Goal: Task Accomplishment & Management: Use online tool/utility

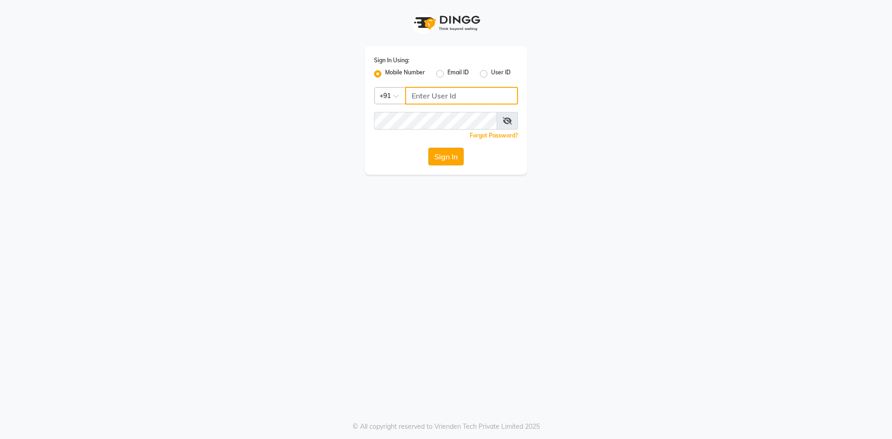
type input "9717107700"
click at [446, 153] on button "Sign In" at bounding box center [446, 157] width 35 height 18
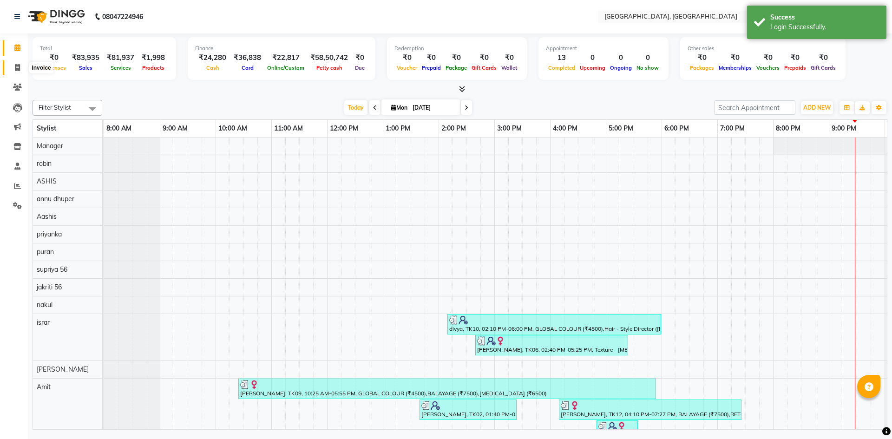
click at [18, 68] on icon at bounding box center [17, 67] width 5 height 7
select select "service"
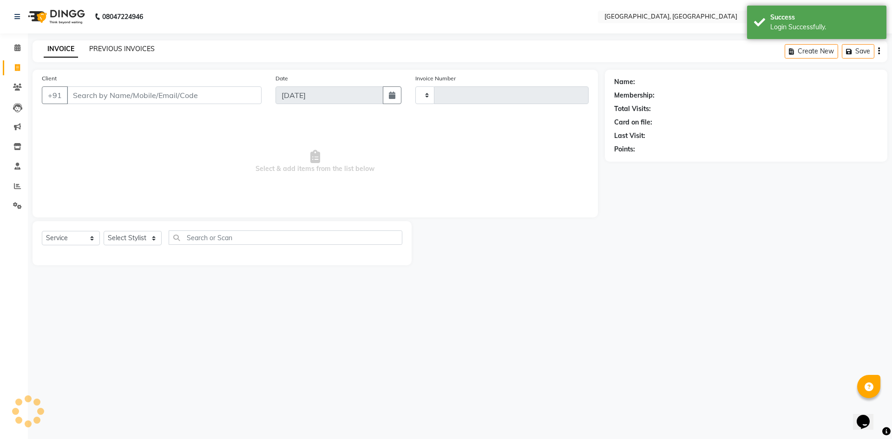
type input "2765"
select select "3948"
click at [119, 47] on link "PREVIOUS INVOICES" at bounding box center [122, 49] width 66 height 8
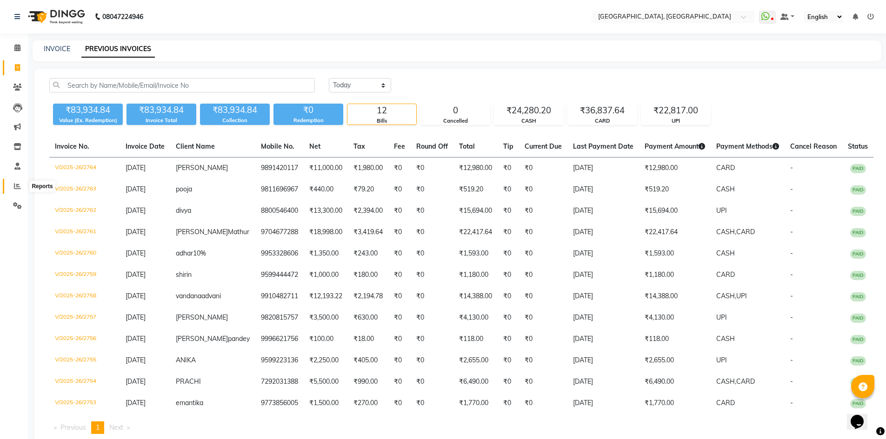
click at [19, 188] on icon at bounding box center [17, 186] width 7 height 7
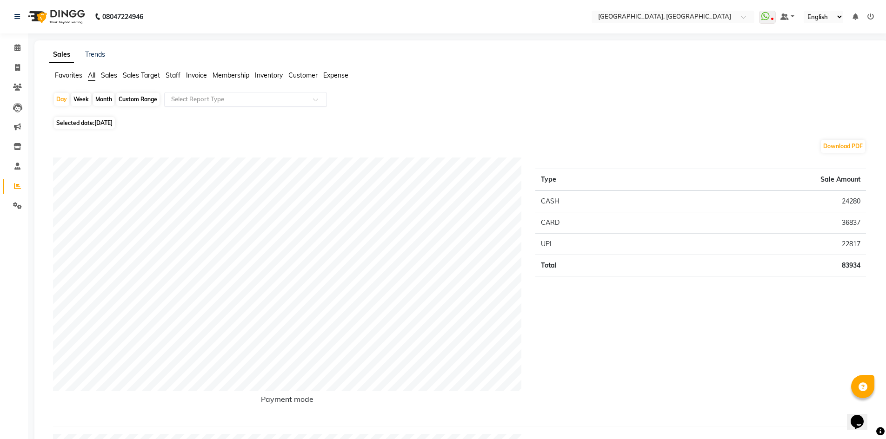
click at [215, 101] on input "text" at bounding box center [236, 99] width 134 height 9
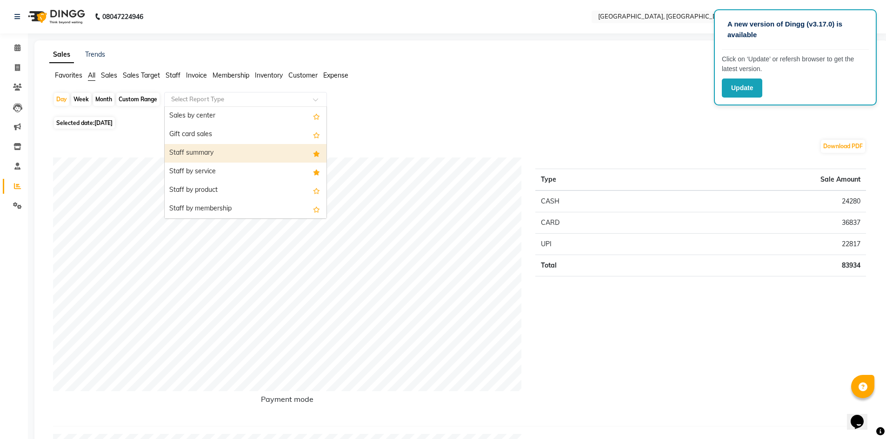
click at [206, 156] on div "Staff summary" at bounding box center [246, 153] width 162 height 19
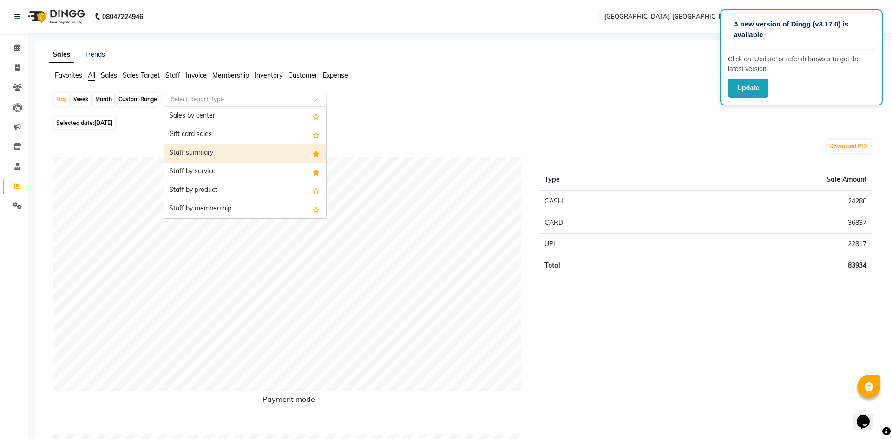
select select "full_report"
select select "csv"
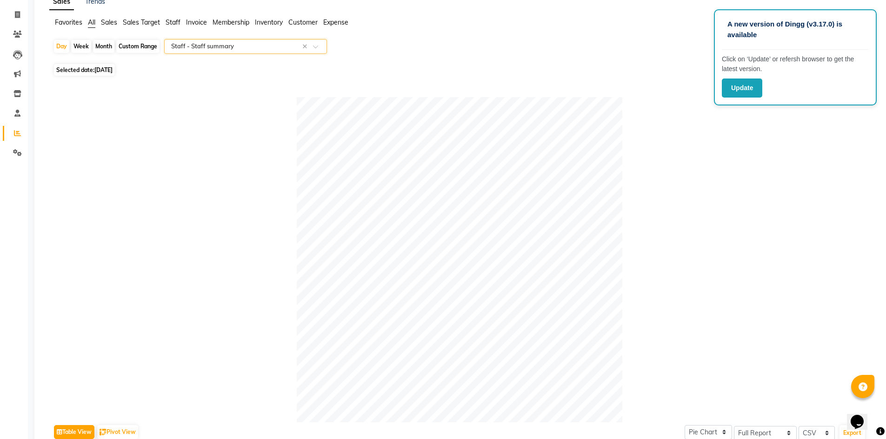
scroll to position [0, 0]
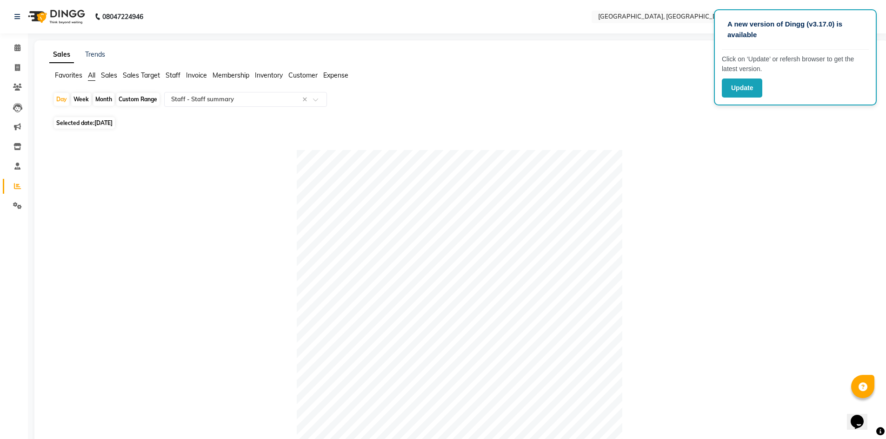
click at [139, 98] on div "Custom Range" at bounding box center [137, 99] width 43 height 13
select select "9"
select select "2025"
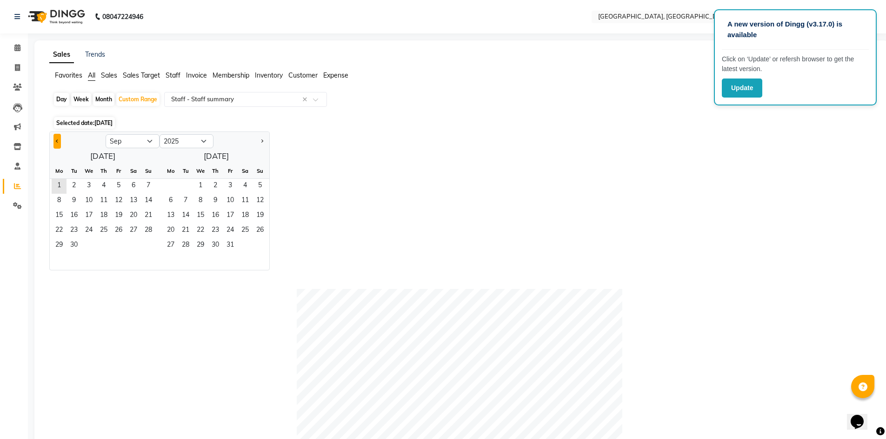
click at [59, 140] on span "Previous month" at bounding box center [57, 140] width 3 height 3
select select "8"
click at [120, 188] on span "1" at bounding box center [118, 186] width 15 height 15
click at [148, 245] on span "31" at bounding box center [148, 245] width 15 height 15
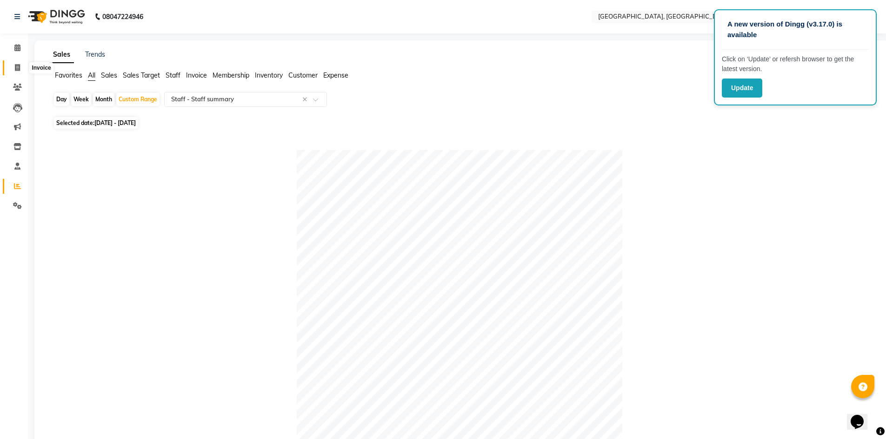
click at [19, 66] on icon at bounding box center [17, 67] width 5 height 7
select select "service"
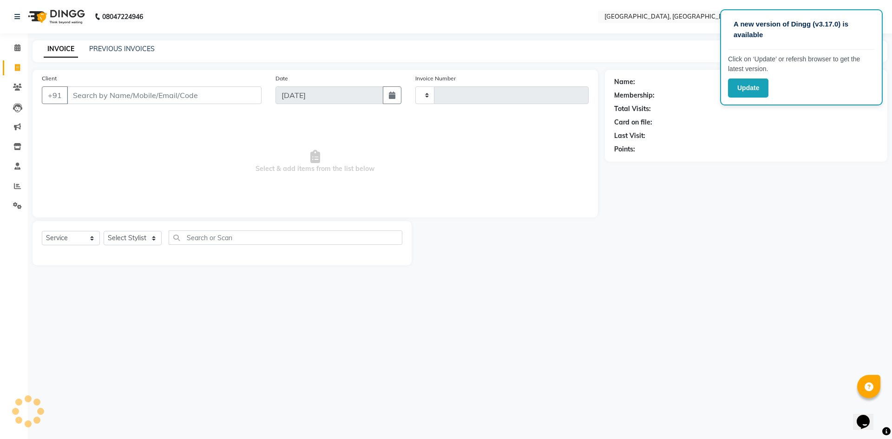
type input "2765"
select select "3948"
click at [131, 51] on link "PREVIOUS INVOICES" at bounding box center [122, 49] width 66 height 8
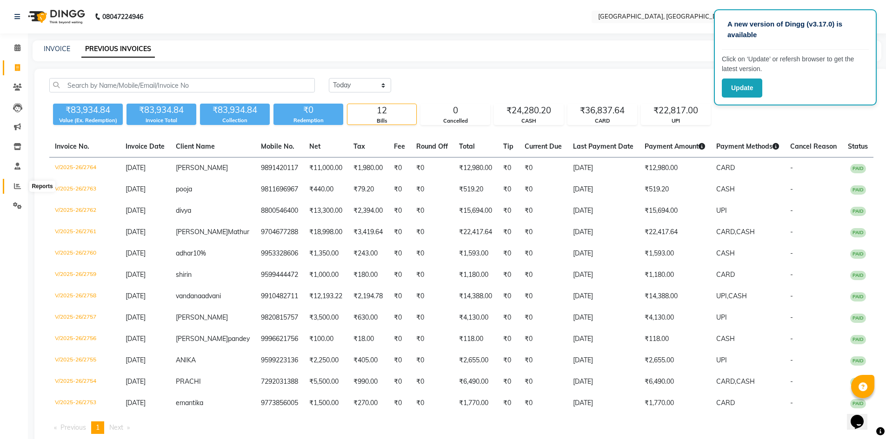
click at [19, 186] on icon at bounding box center [17, 186] width 7 height 7
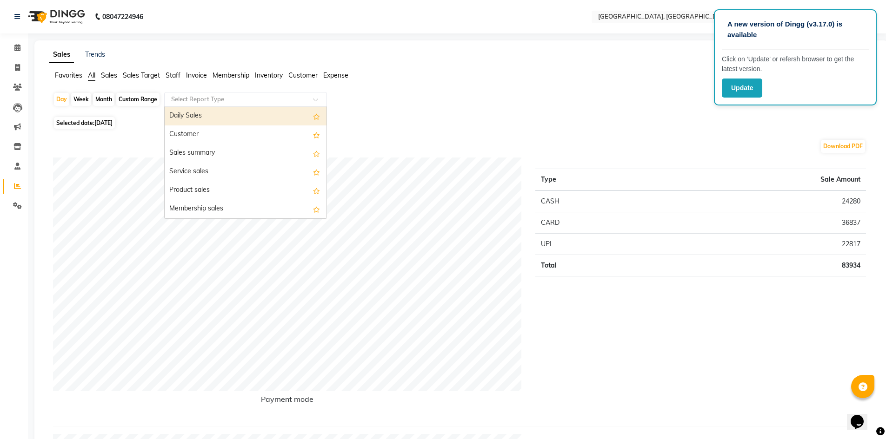
click at [209, 103] on input "text" at bounding box center [236, 99] width 134 height 9
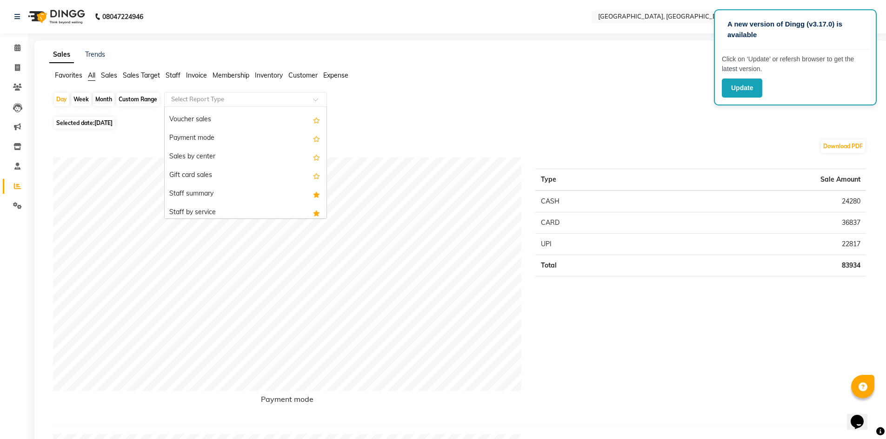
scroll to position [139, 0]
click at [188, 195] on div "Staff summary" at bounding box center [246, 200] width 162 height 19
select select "full_report"
select select "csv"
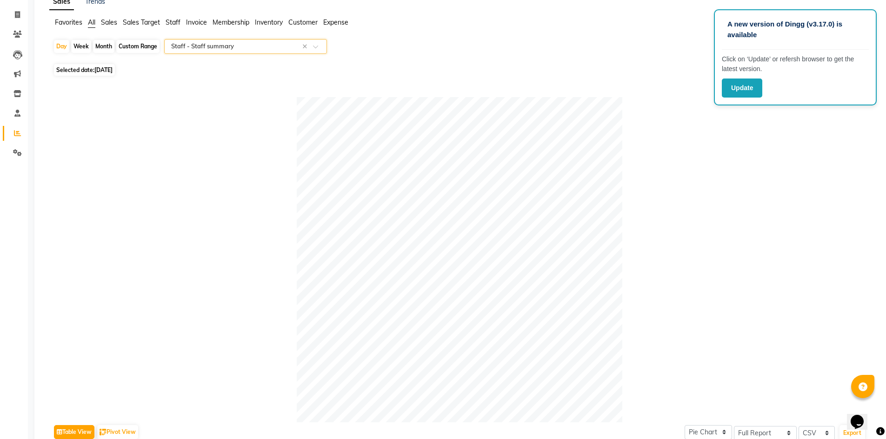
scroll to position [0, 0]
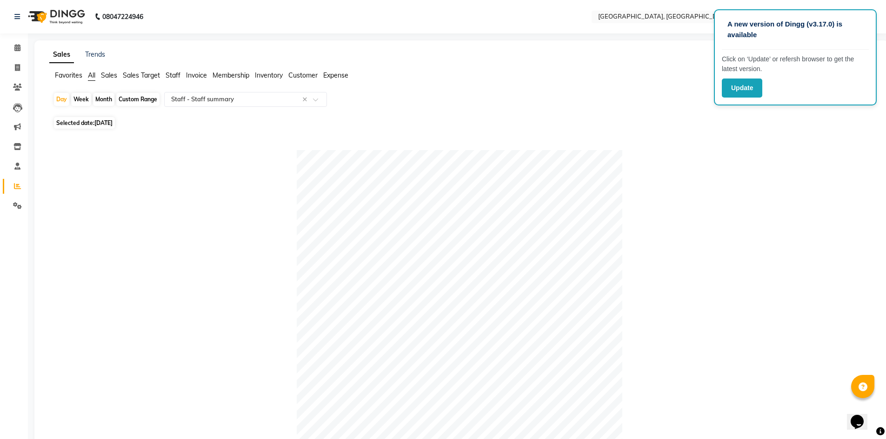
click at [142, 100] on div "Custom Range" at bounding box center [137, 99] width 43 height 13
select select "9"
select select "2025"
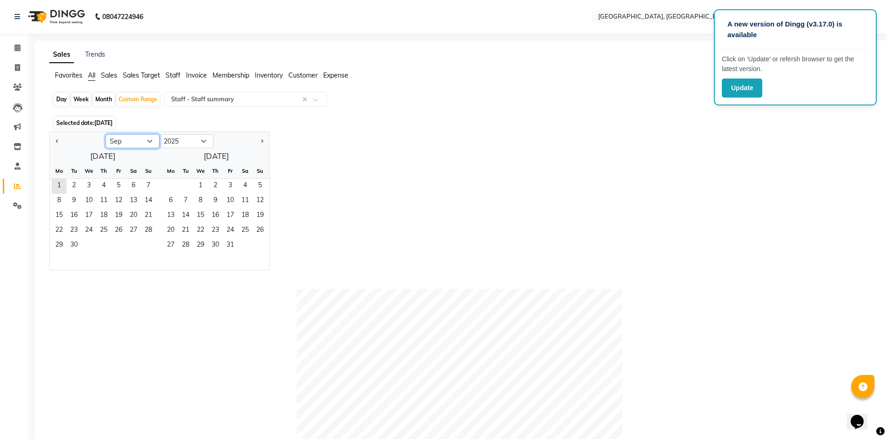
click at [152, 140] on select "Jan Feb Mar Apr May Jun [DATE] Aug Sep Oct Nov Dec" at bounding box center [133, 141] width 54 height 14
select select "8"
click at [106, 134] on select "Jan Feb Mar Apr May Jun [DATE] Aug Sep Oct Nov Dec" at bounding box center [133, 141] width 54 height 14
click at [118, 185] on span "1" at bounding box center [118, 186] width 15 height 15
click at [148, 243] on span "31" at bounding box center [148, 245] width 15 height 15
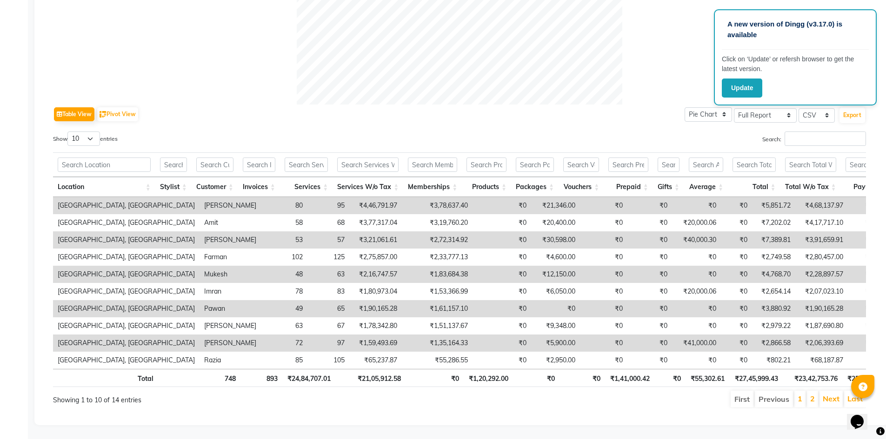
scroll to position [385, 0]
